Goal: Task Accomplishment & Management: Manage account settings

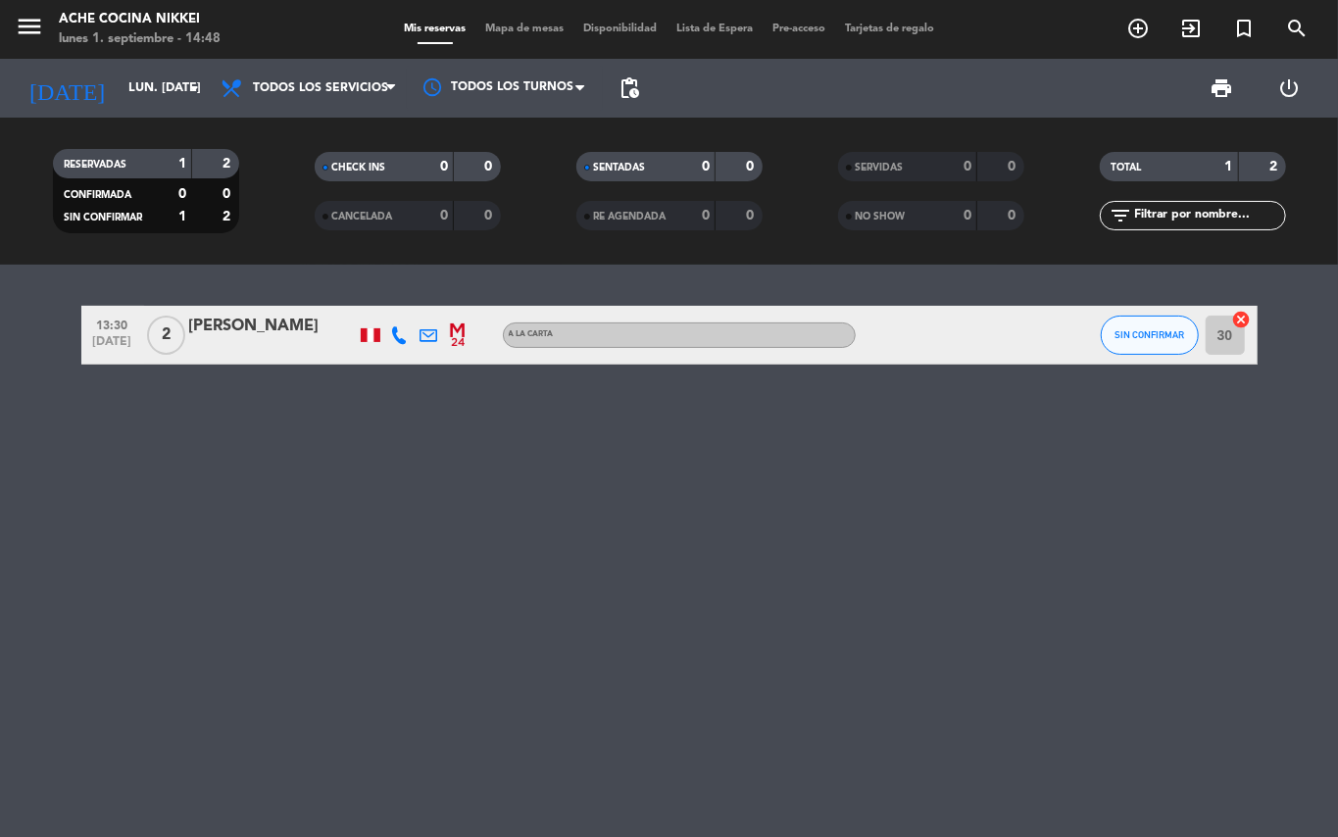
click at [641, 76] on span "pending_actions" at bounding box center [629, 88] width 39 height 39
click at [633, 90] on span "pending_actions" at bounding box center [630, 88] width 24 height 24
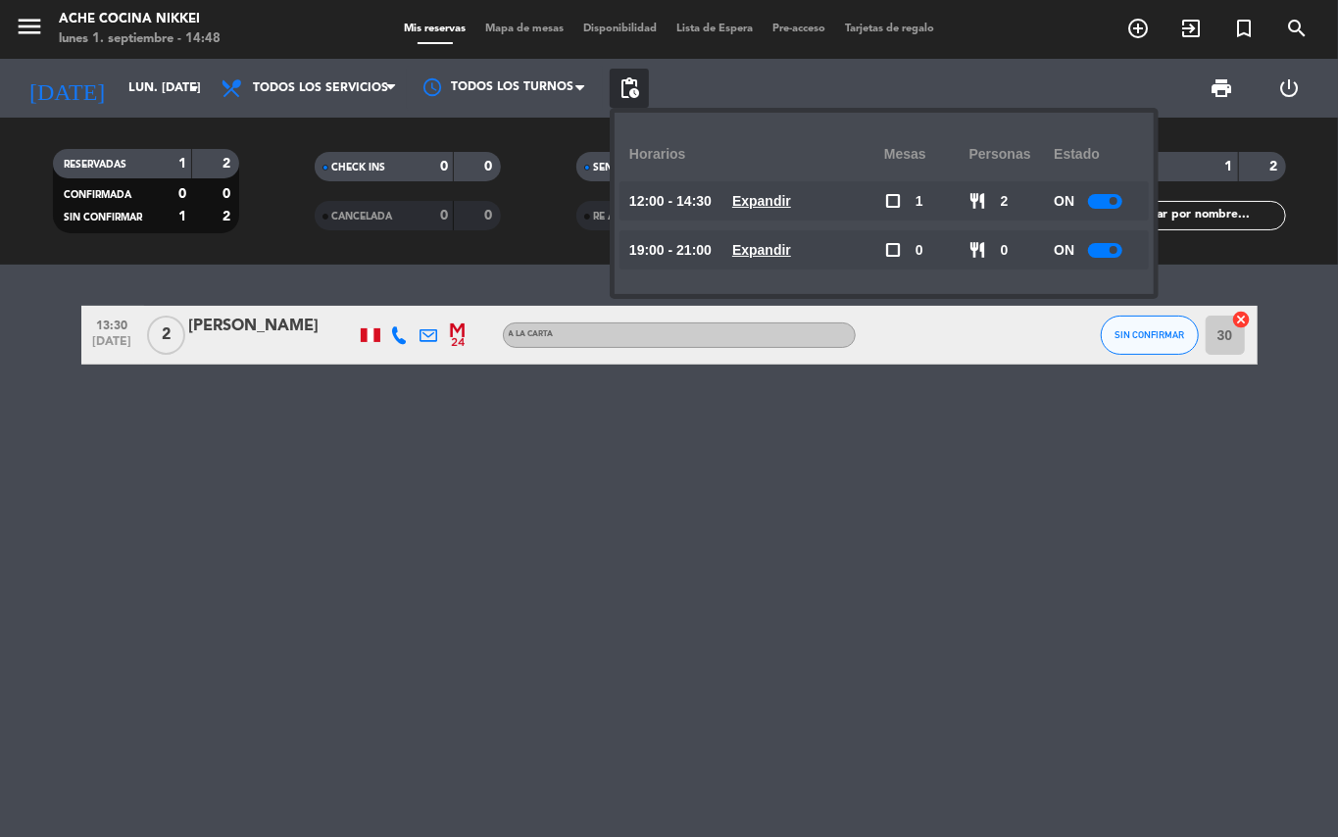
click at [766, 242] on u "Expandir" at bounding box center [761, 250] width 59 height 16
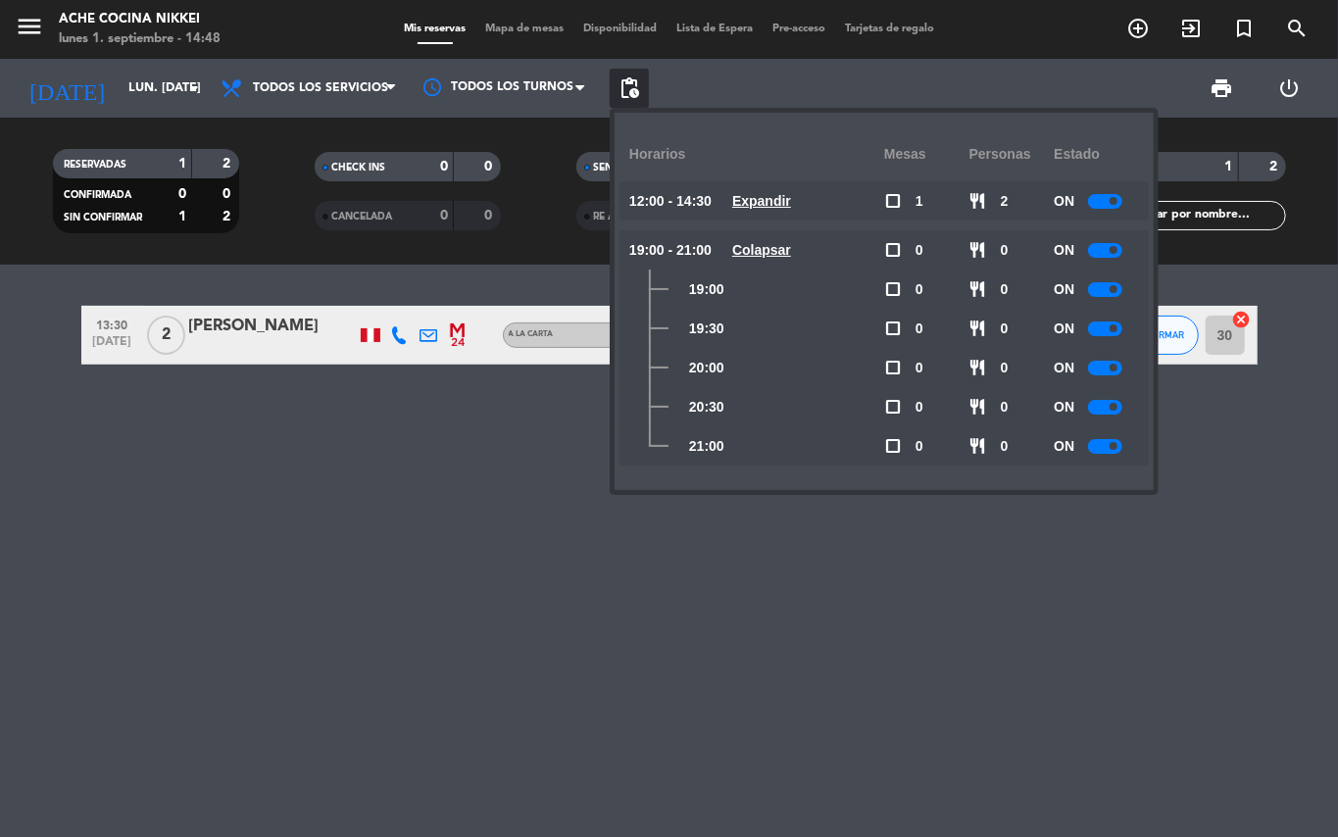
click at [1113, 439] on div at bounding box center [1105, 446] width 34 height 15
click at [457, 730] on div "13:30 [DATE] 2 [PERSON_NAME] A [PERSON_NAME] SIN CONFIRMAR 30 cancel" at bounding box center [669, 551] width 1338 height 572
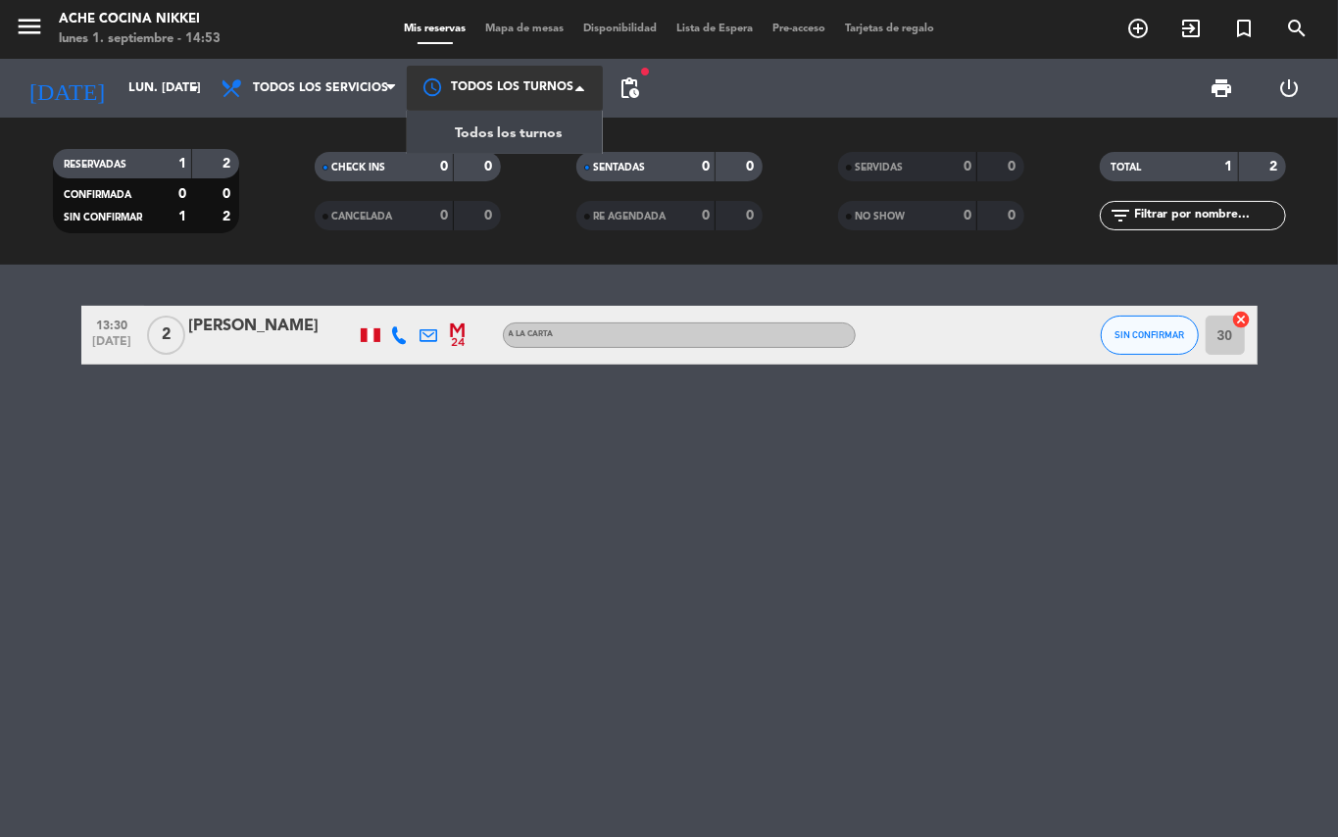
click at [488, 103] on div at bounding box center [505, 88] width 196 height 44
click at [510, 125] on span "Todos los turnos" at bounding box center [508, 134] width 107 height 23
